Goal: Transaction & Acquisition: Download file/media

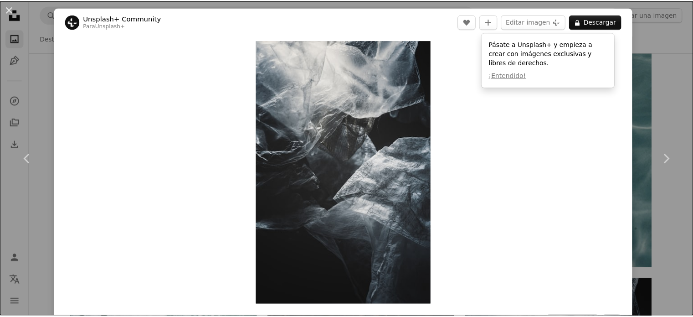
scroll to position [11396, 0]
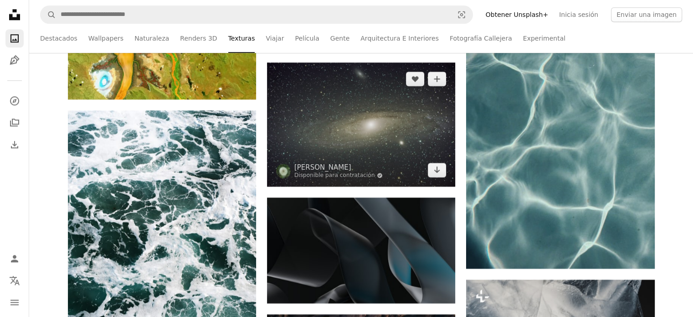
click at [338, 126] on img at bounding box center [361, 124] width 188 height 124
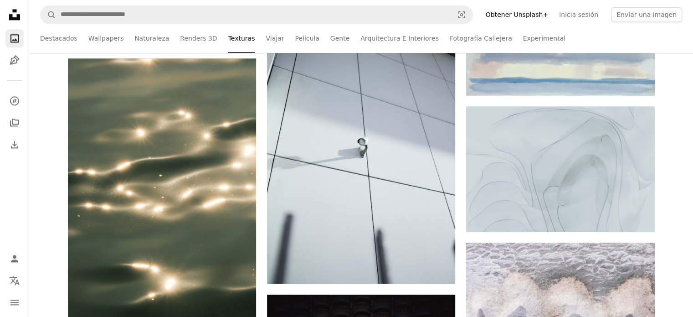
scroll to position [15422, 0]
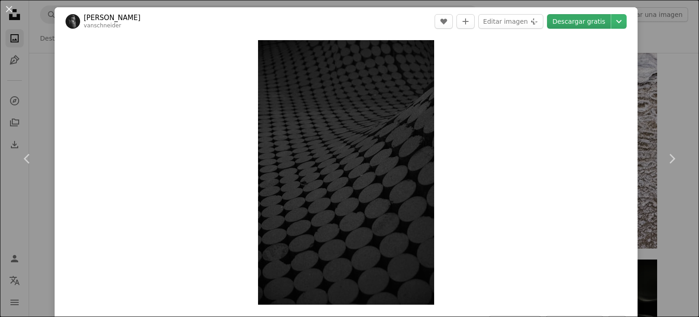
click at [568, 20] on link "Descargar gratis" at bounding box center [579, 21] width 64 height 15
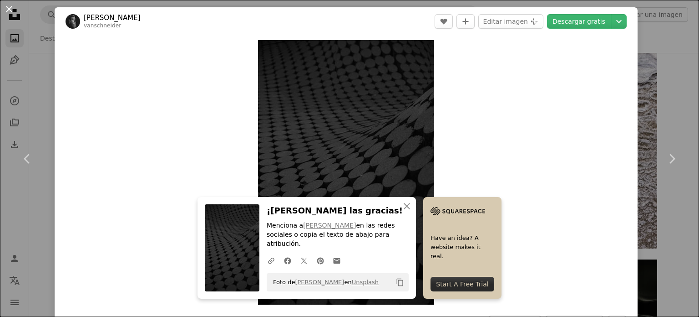
click at [10, 8] on button "An X shape" at bounding box center [9, 9] width 11 height 11
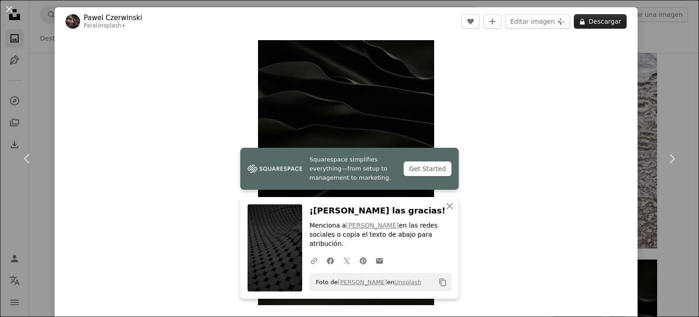
click at [592, 18] on button "A lock Descargar" at bounding box center [600, 21] width 53 height 15
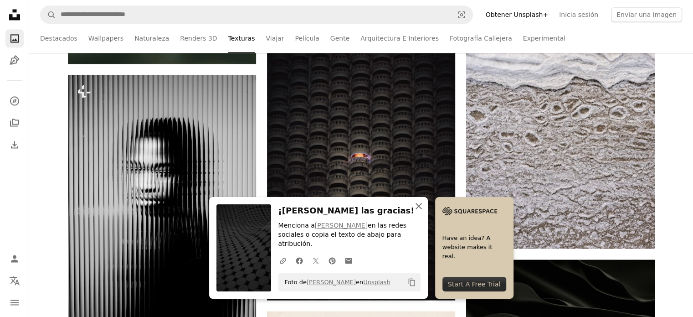
click at [424, 211] on icon "An X shape" at bounding box center [418, 205] width 11 height 11
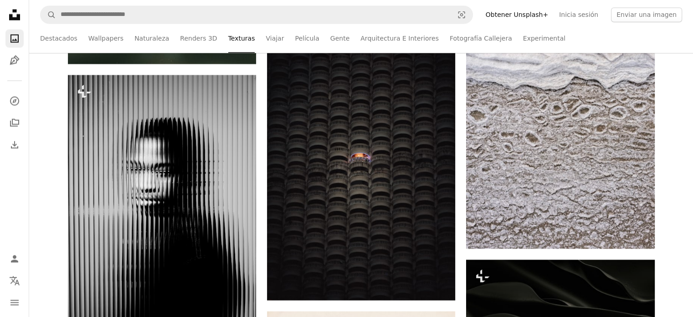
scroll to position [15699, 0]
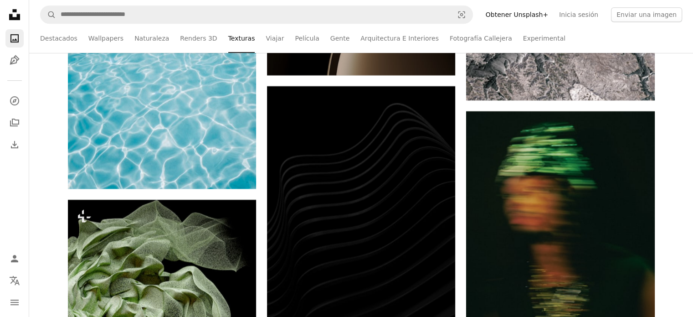
scroll to position [17874, 0]
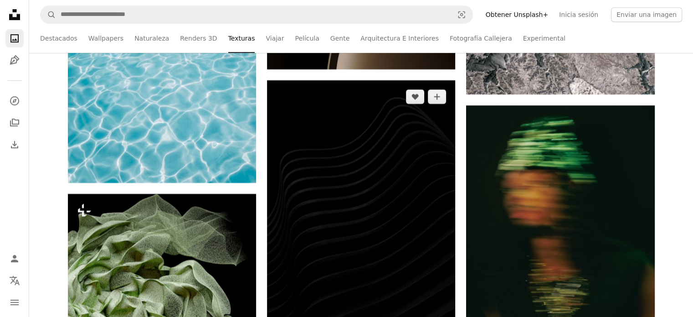
click at [411, 223] on img at bounding box center [361, 247] width 188 height 335
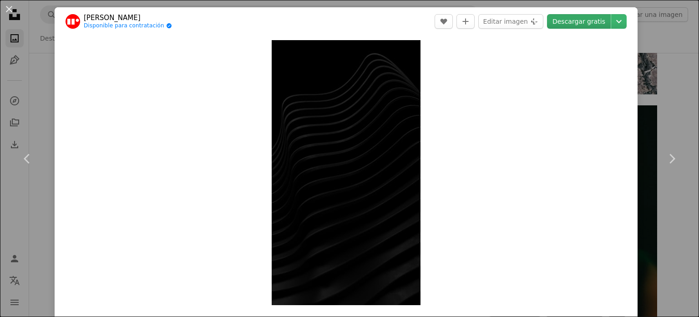
click at [564, 19] on link "Descargar gratis" at bounding box center [579, 21] width 64 height 15
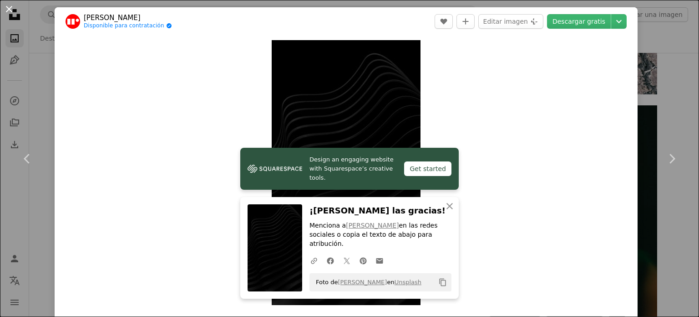
click at [9, 9] on button "An X shape" at bounding box center [9, 9] width 11 height 11
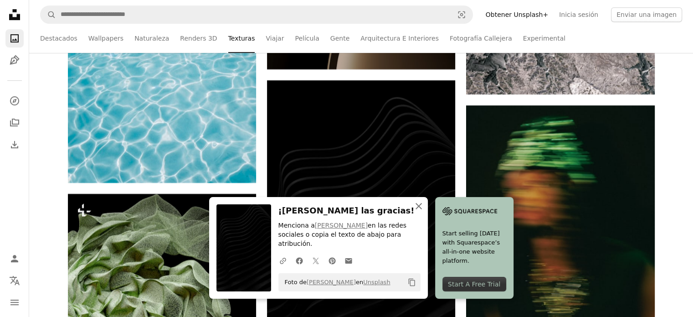
click at [424, 211] on icon "An X shape" at bounding box center [418, 205] width 11 height 11
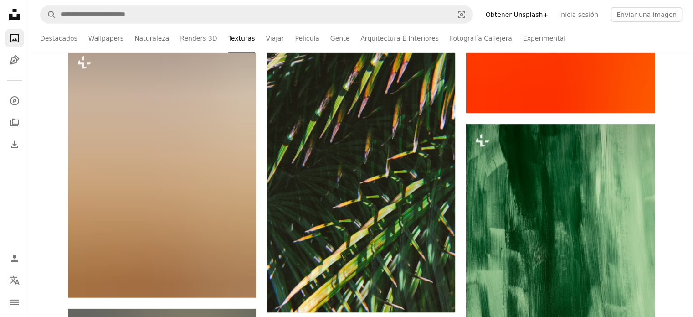
scroll to position [20555, 0]
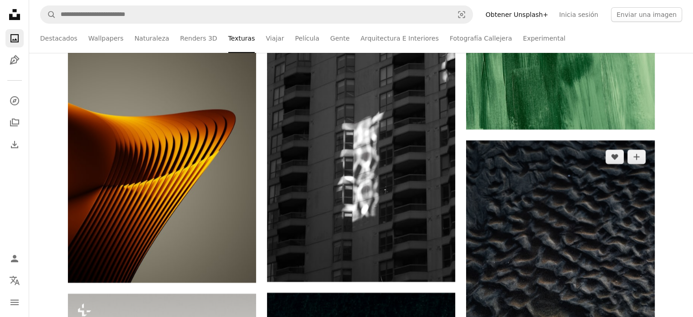
click at [607, 140] on img at bounding box center [560, 281] width 188 height 282
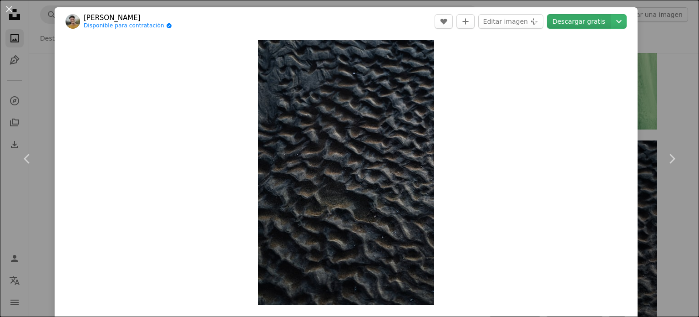
click at [566, 18] on link "Descargar gratis" at bounding box center [579, 21] width 64 height 15
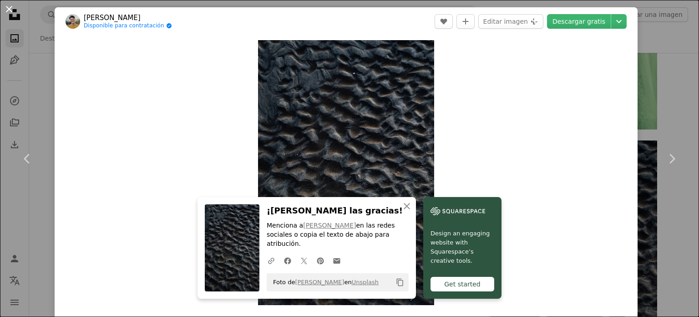
click at [7, 9] on button "An X shape" at bounding box center [9, 9] width 11 height 11
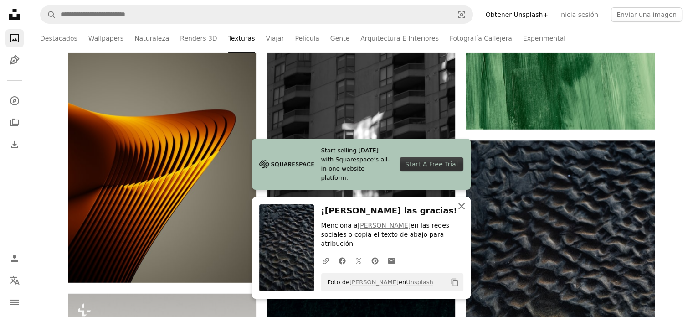
click at [459, 209] on icon "button" at bounding box center [461, 206] width 6 height 6
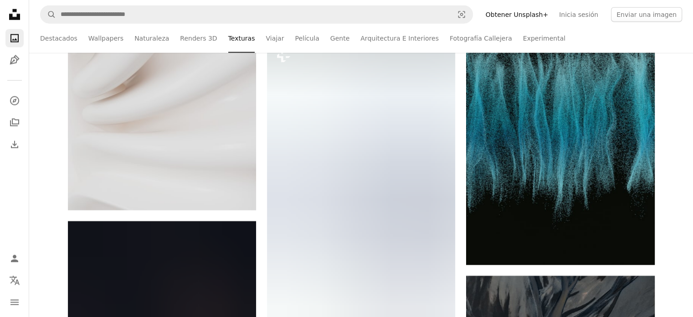
scroll to position [29836, 0]
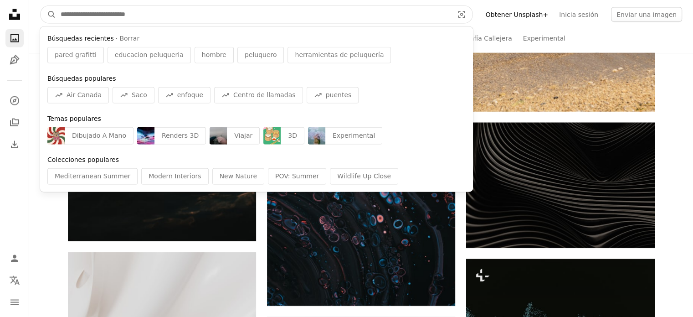
click at [279, 11] on input "Encuentra imágenes en todo el sitio" at bounding box center [253, 14] width 394 height 17
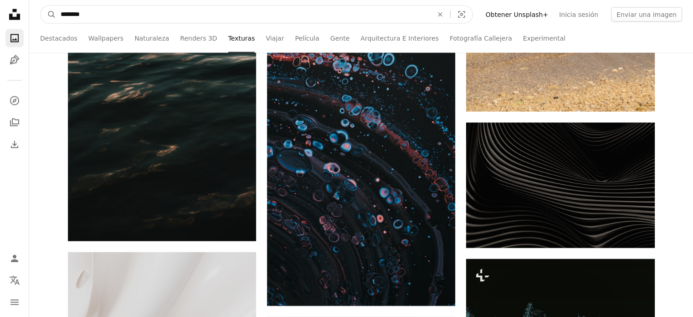
type input "********"
click at [41, 6] on button "A magnifying glass" at bounding box center [48, 14] width 15 height 17
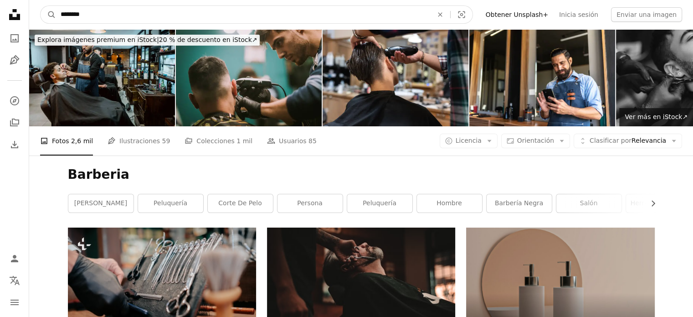
click at [114, 14] on input "********" at bounding box center [243, 14] width 374 height 17
type input "*******"
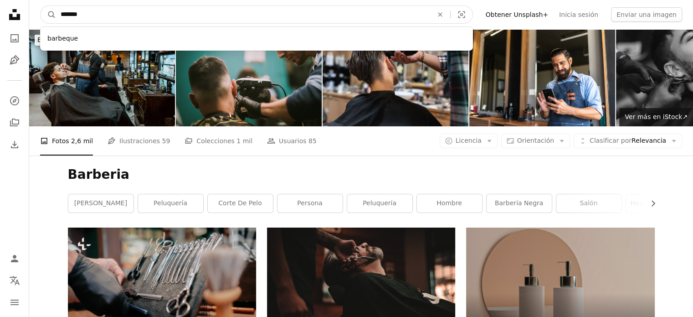
click button "A magnifying glass" at bounding box center [48, 14] width 15 height 17
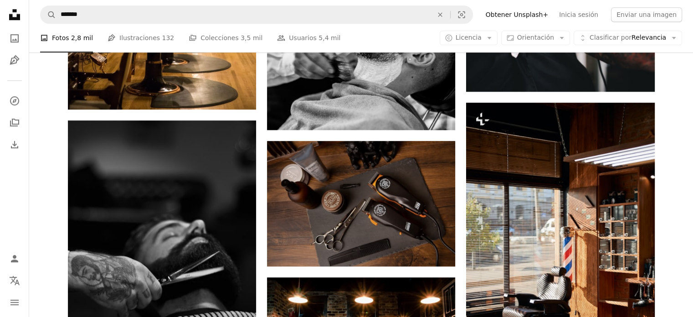
scroll to position [812, 0]
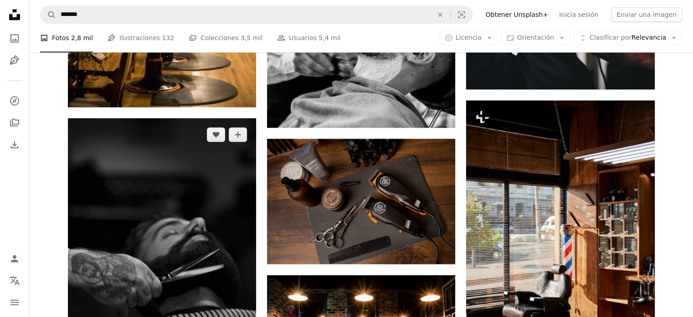
click at [185, 138] on img at bounding box center [162, 259] width 188 height 283
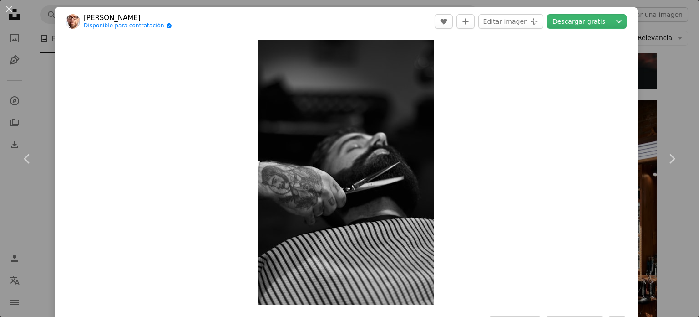
click at [185, 138] on div "Zoom in" at bounding box center [346, 173] width 583 height 274
click at [574, 18] on link "Descargar gratis" at bounding box center [579, 21] width 64 height 15
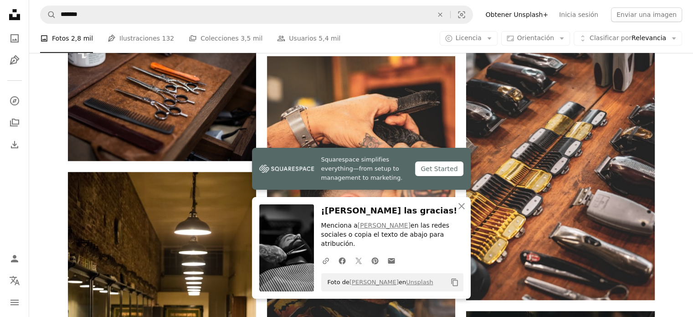
scroll to position [478, 0]
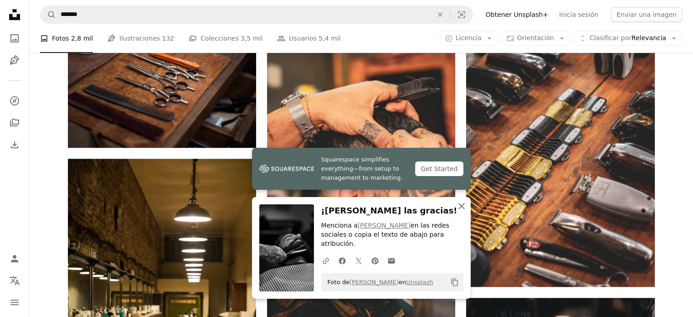
click at [463, 211] on icon "An X shape" at bounding box center [461, 205] width 11 height 11
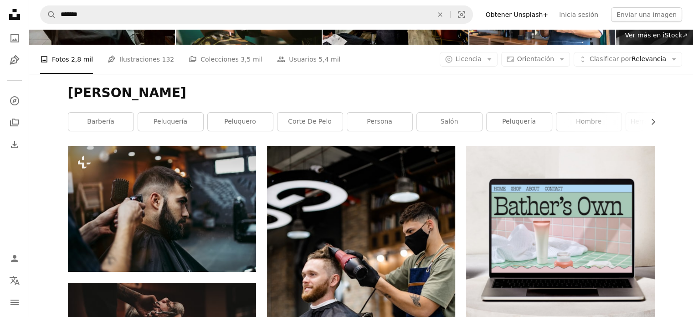
scroll to position [91, 0]
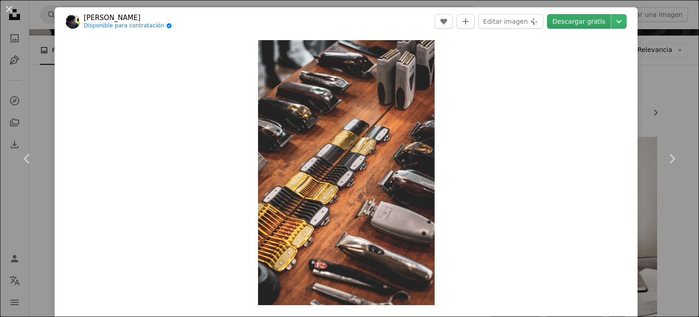
click at [566, 23] on link "Descargar gratis" at bounding box center [579, 21] width 64 height 15
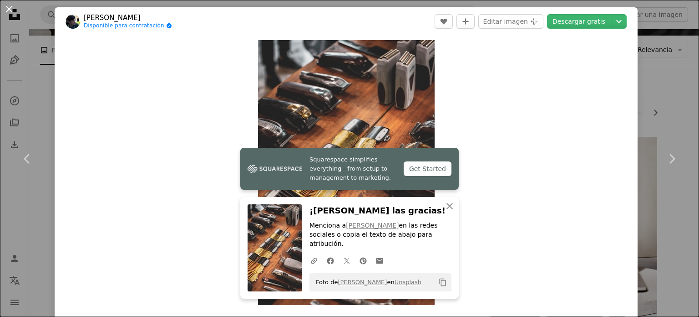
click at [8, 11] on button "An X shape" at bounding box center [9, 9] width 11 height 11
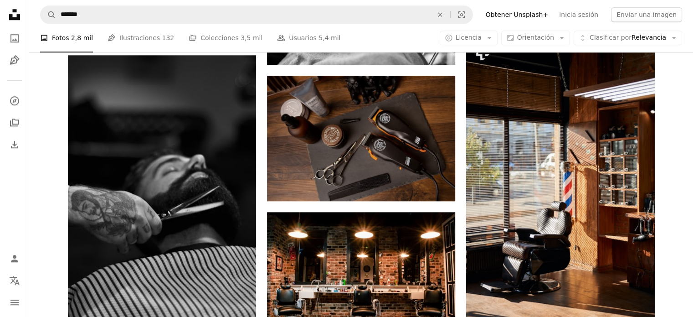
scroll to position [840, 0]
